Goal: Information Seeking & Learning: Learn about a topic

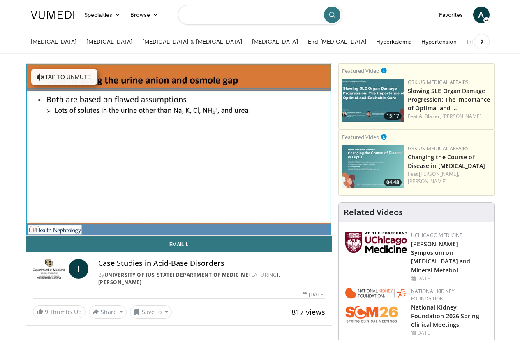
click at [221, 15] on input "Search topics, interventions" at bounding box center [260, 15] width 164 height 20
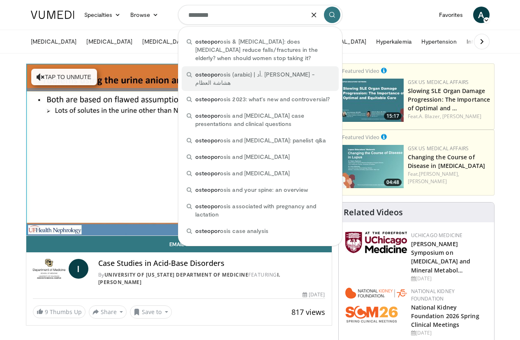
click at [243, 73] on span "osteopor osis (arabic) | أد. خالد عمارة - هشاشة العظام" at bounding box center [264, 78] width 139 height 16
type input "**********"
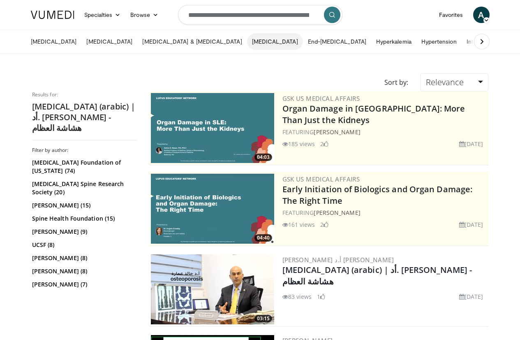
click at [247, 40] on link "[MEDICAL_DATA]" at bounding box center [275, 41] width 56 height 16
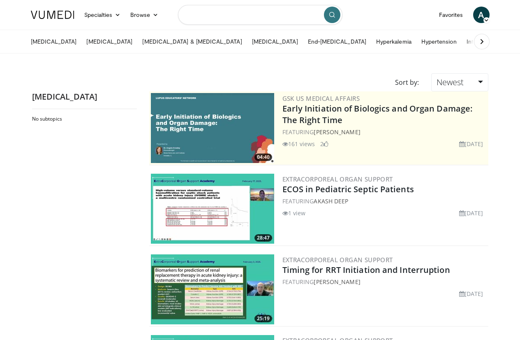
click at [245, 17] on input "Search topics, interventions" at bounding box center [260, 15] width 164 height 20
type input "**********"
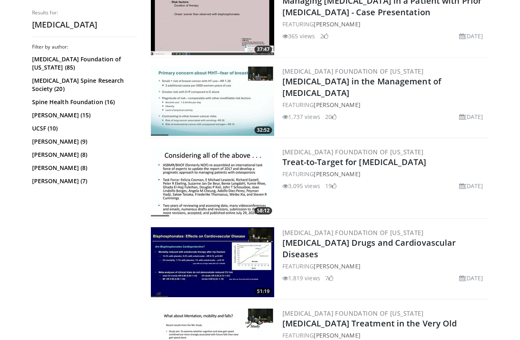
scroll to position [370, 0]
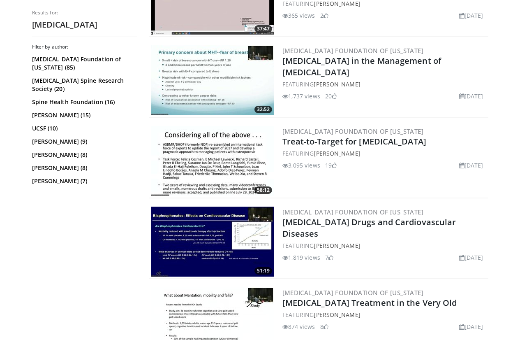
click at [217, 157] on img at bounding box center [212, 161] width 123 height 70
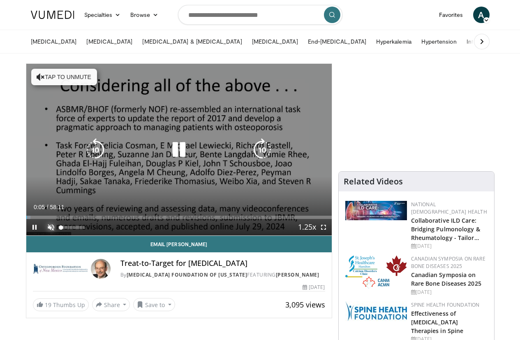
click at [43, 235] on span "Video Player" at bounding box center [51, 227] width 16 height 16
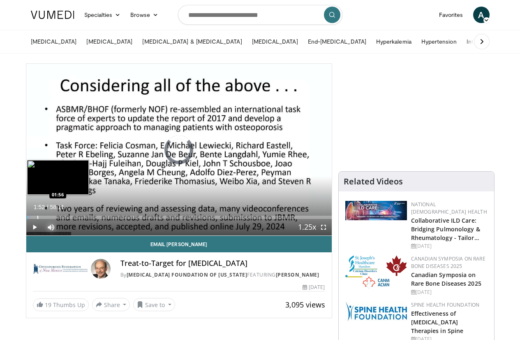
click at [37, 219] on div "Progress Bar" at bounding box center [37, 216] width 1 height 3
click at [31, 219] on div "Progress Bar" at bounding box center [31, 216] width 1 height 3
drag, startPoint x: 12, startPoint y: 231, endPoint x: 7, endPoint y: 231, distance: 4.9
click at [28, 219] on div "Progress Bar" at bounding box center [28, 216] width 1 height 3
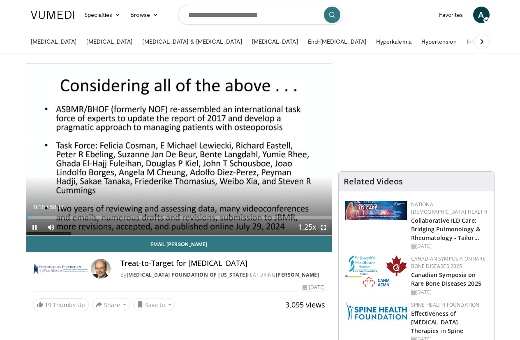
click at [332, 235] on span "Video Player" at bounding box center [323, 227] width 16 height 16
click at [330, 235] on span "Video Player" at bounding box center [323, 227] width 16 height 16
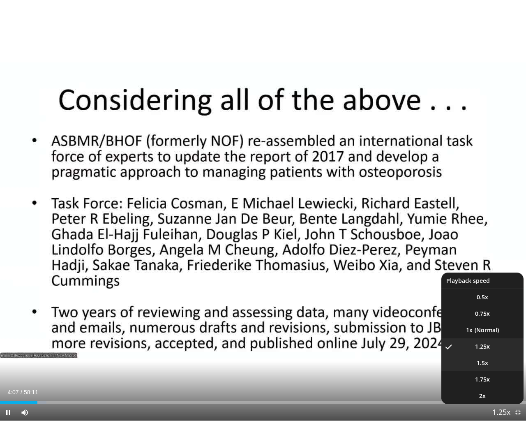
click at [489, 339] on li "1.5x" at bounding box center [483, 363] width 82 height 16
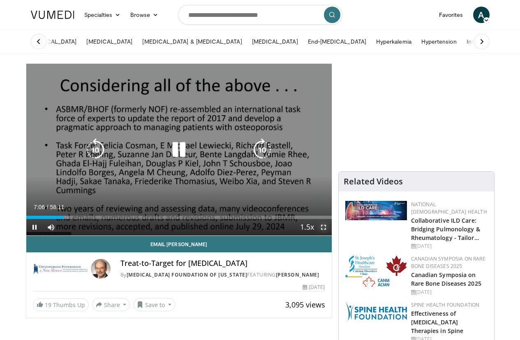
drag, startPoint x: 327, startPoint y: 239, endPoint x: 327, endPoint y: 301, distance: 61.7
click at [327, 235] on span "Video Player" at bounding box center [323, 227] width 16 height 16
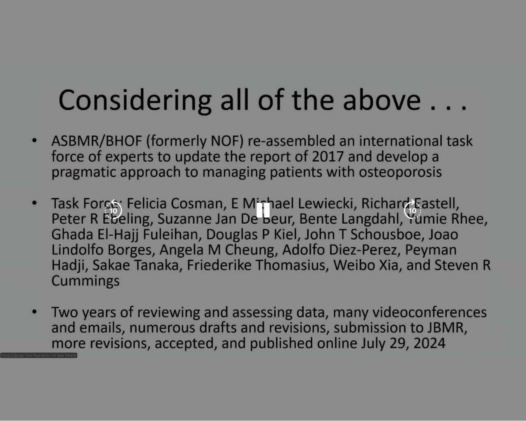
click at [304, 241] on div "10 seconds Tap to unmute" at bounding box center [263, 210] width 526 height 421
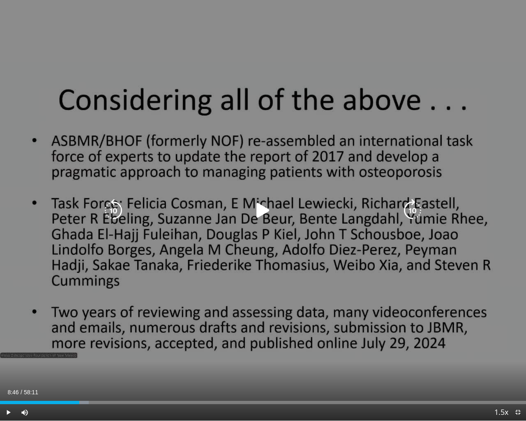
click at [259, 208] on icon "Video Player" at bounding box center [263, 210] width 23 height 23
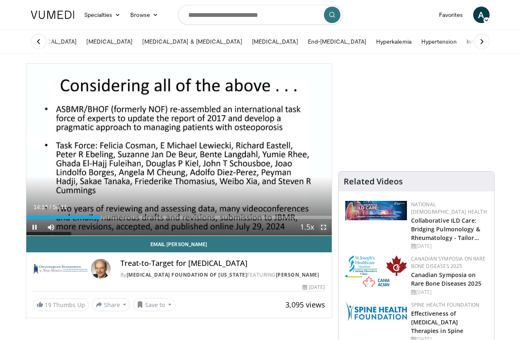
click at [331, 235] on span "Video Player" at bounding box center [323, 227] width 16 height 16
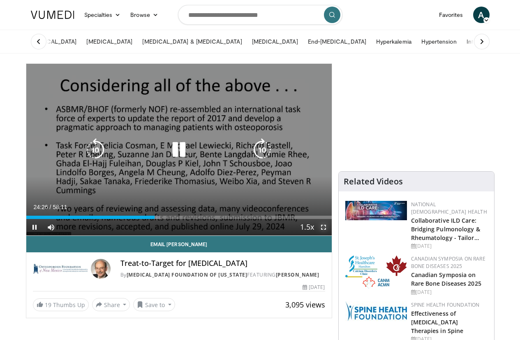
drag, startPoint x: 331, startPoint y: 242, endPoint x: 332, endPoint y: 303, distance: 61.3
click at [332, 235] on span "Video Player" at bounding box center [323, 227] width 16 height 16
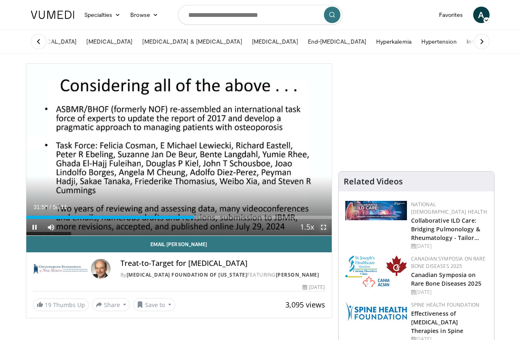
click at [331, 235] on span "Video Player" at bounding box center [323, 227] width 16 height 16
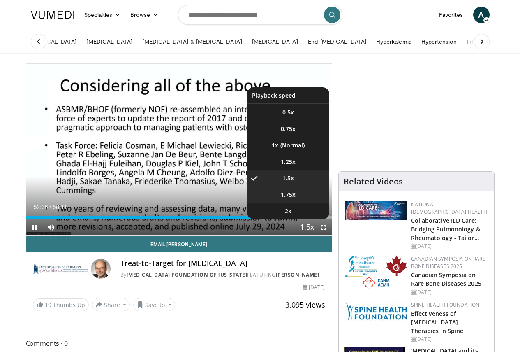
click at [296, 199] on span "1.75x" at bounding box center [288, 194] width 15 height 8
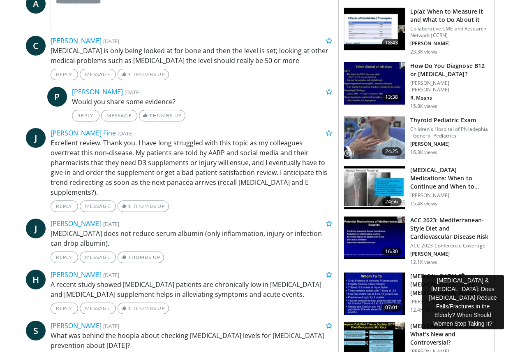
scroll to position [411, 0]
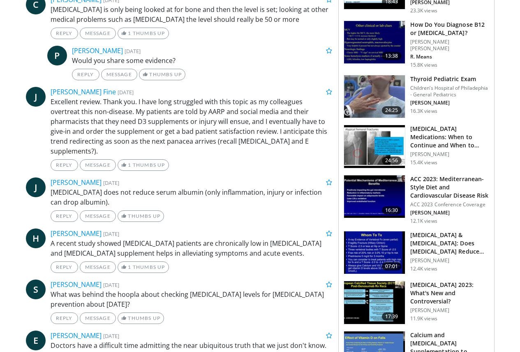
click at [401, 235] on img at bounding box center [374, 252] width 61 height 43
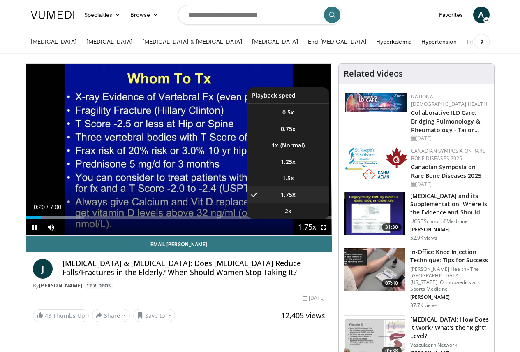
click at [313, 236] on span "Video Player" at bounding box center [307, 227] width 12 height 16
click at [303, 186] on li "1.5x" at bounding box center [288, 177] width 82 height 16
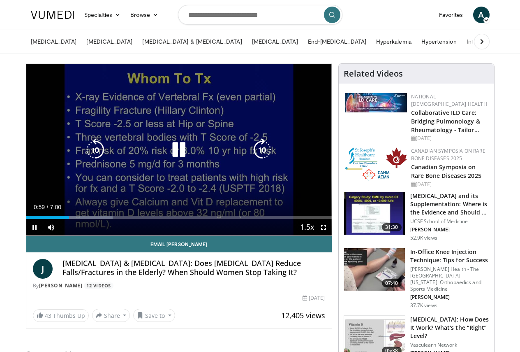
click at [155, 174] on div "10 seconds Tap to unmute" at bounding box center [178, 149] width 305 height 171
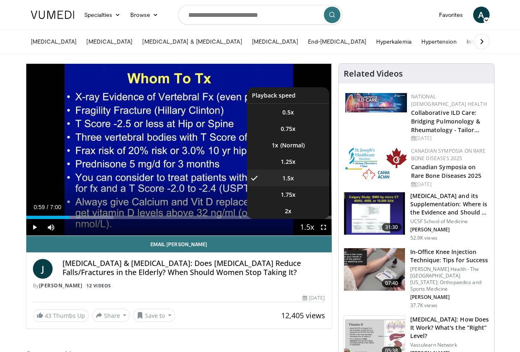
click at [315, 235] on button "Playback Rate" at bounding box center [307, 227] width 16 height 16
click at [293, 166] on span "1.25x" at bounding box center [288, 161] width 15 height 8
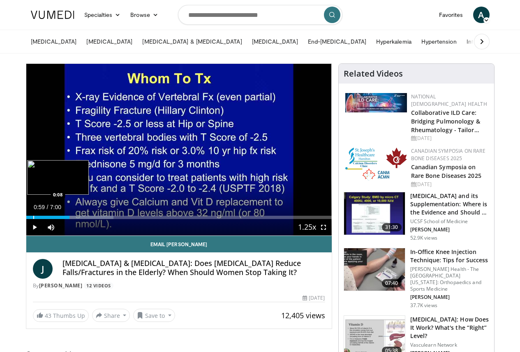
click at [26, 219] on div "Loaded : 28.60% 0:59 0:08" at bounding box center [178, 215] width 305 height 8
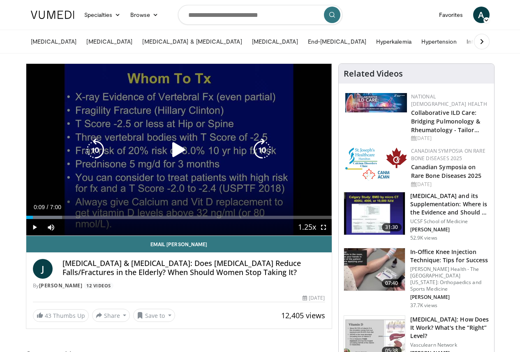
click at [143, 192] on div "10 seconds Tap to unmute" at bounding box center [178, 149] width 305 height 171
click at [81, 219] on div "Loaded : 56.67% 2:54 1:36" at bounding box center [178, 215] width 305 height 8
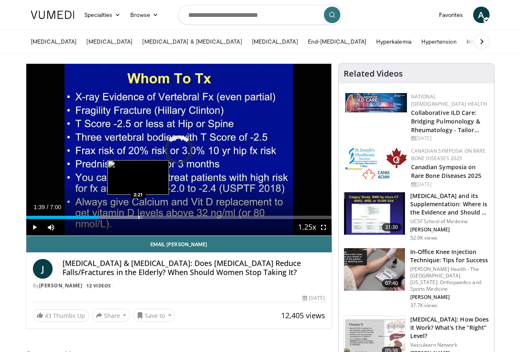
click at [139, 219] on div "Progress Bar" at bounding box center [139, 216] width 1 height 3
